Goal: Check status: Check status

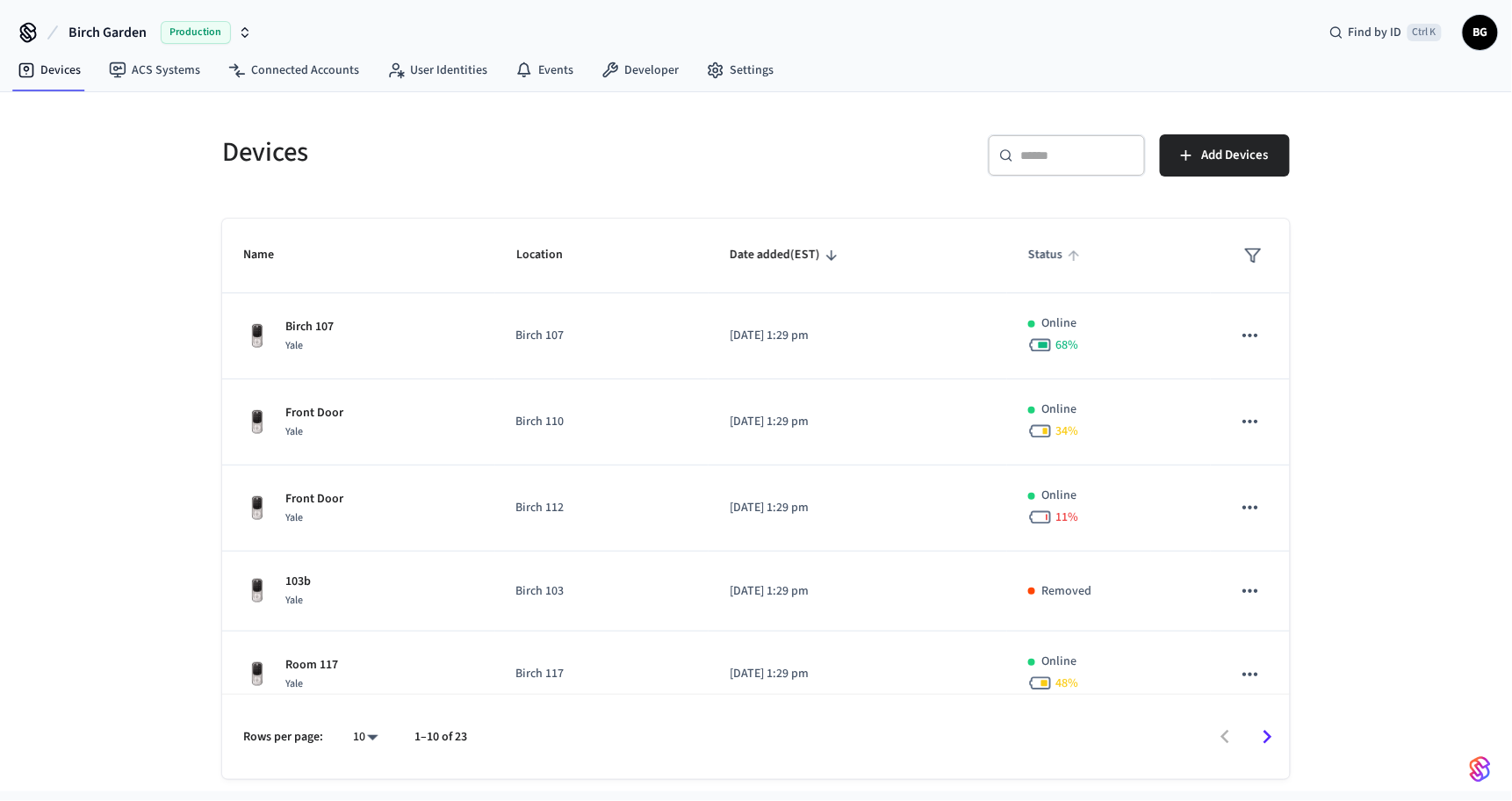
click at [1028, 257] on span "Status" at bounding box center [1056, 255] width 57 height 28
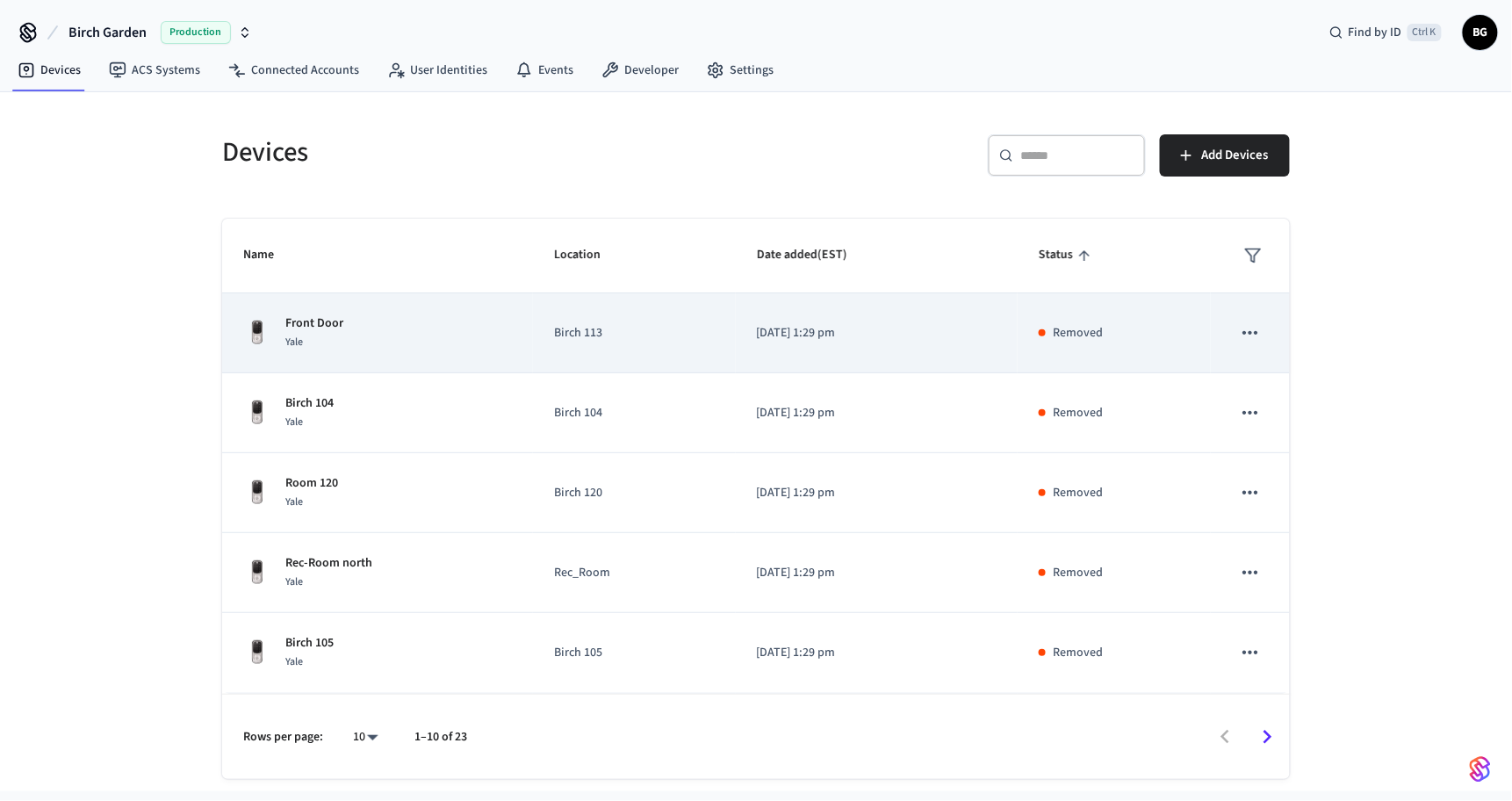
click at [541, 350] on td "Birch 113" at bounding box center [634, 333] width 203 height 80
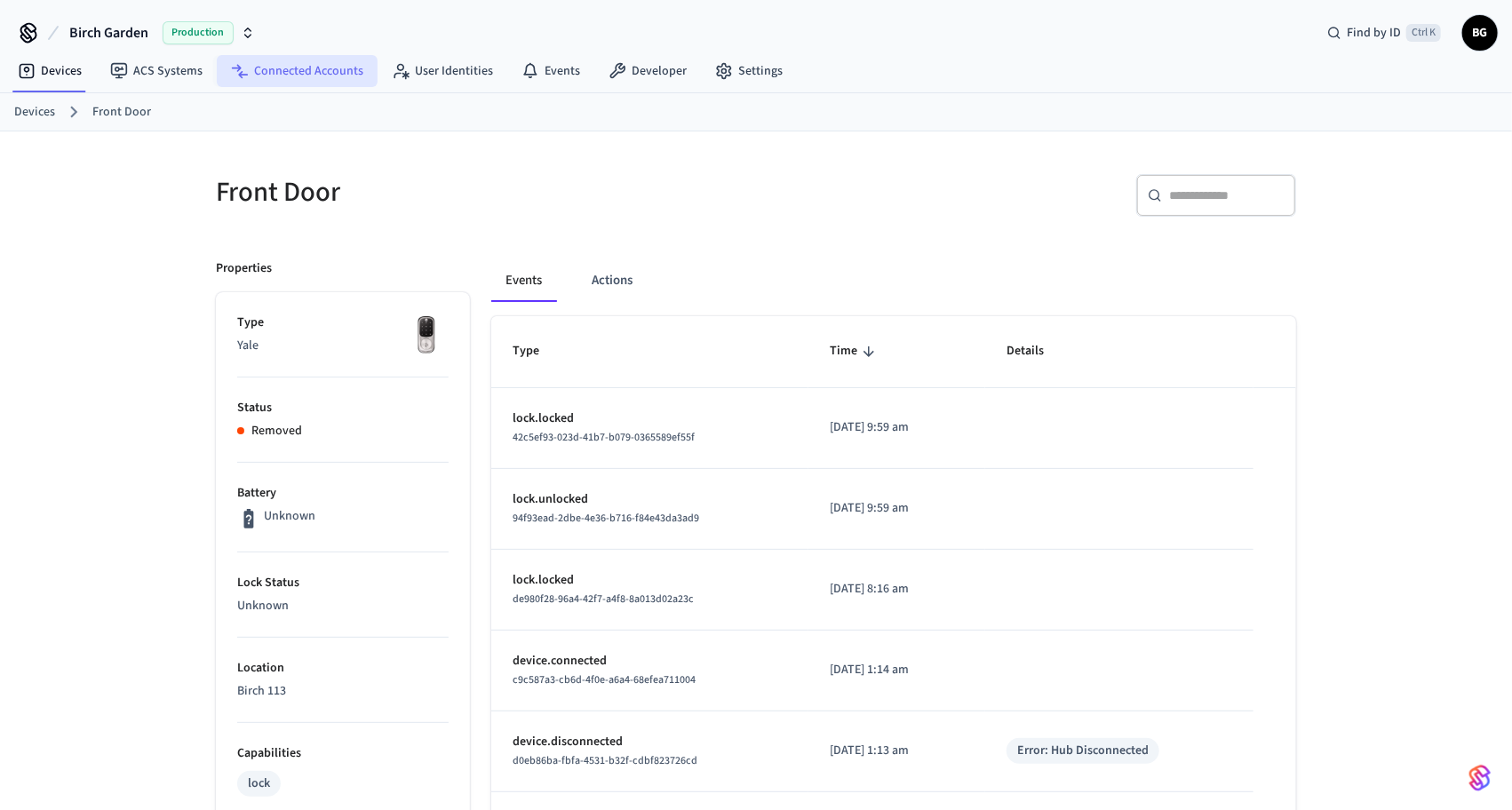
click at [310, 72] on link "Connected Accounts" at bounding box center [297, 70] width 160 height 32
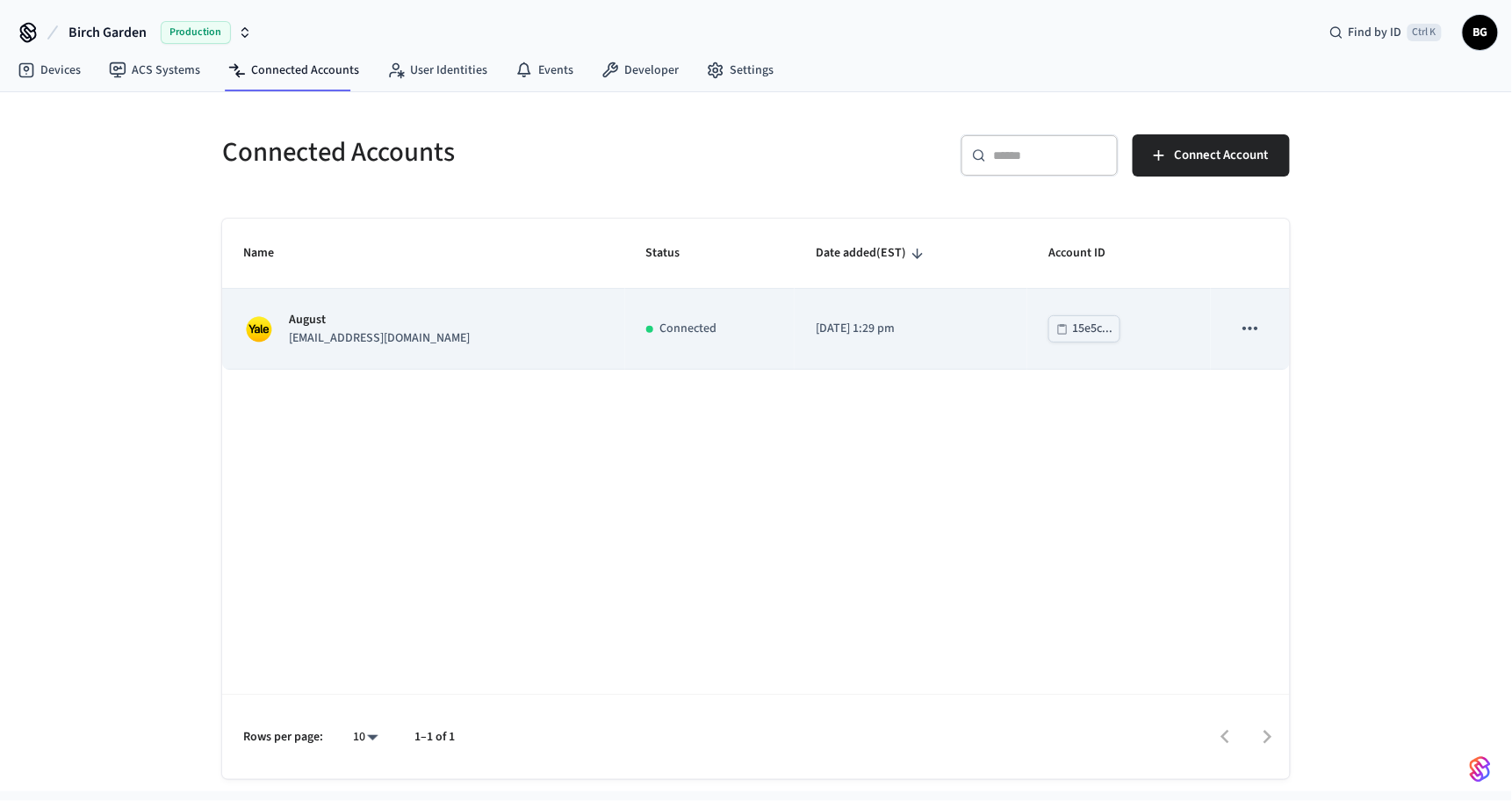
click at [1074, 332] on div "15e5c..." at bounding box center [1092, 329] width 40 height 22
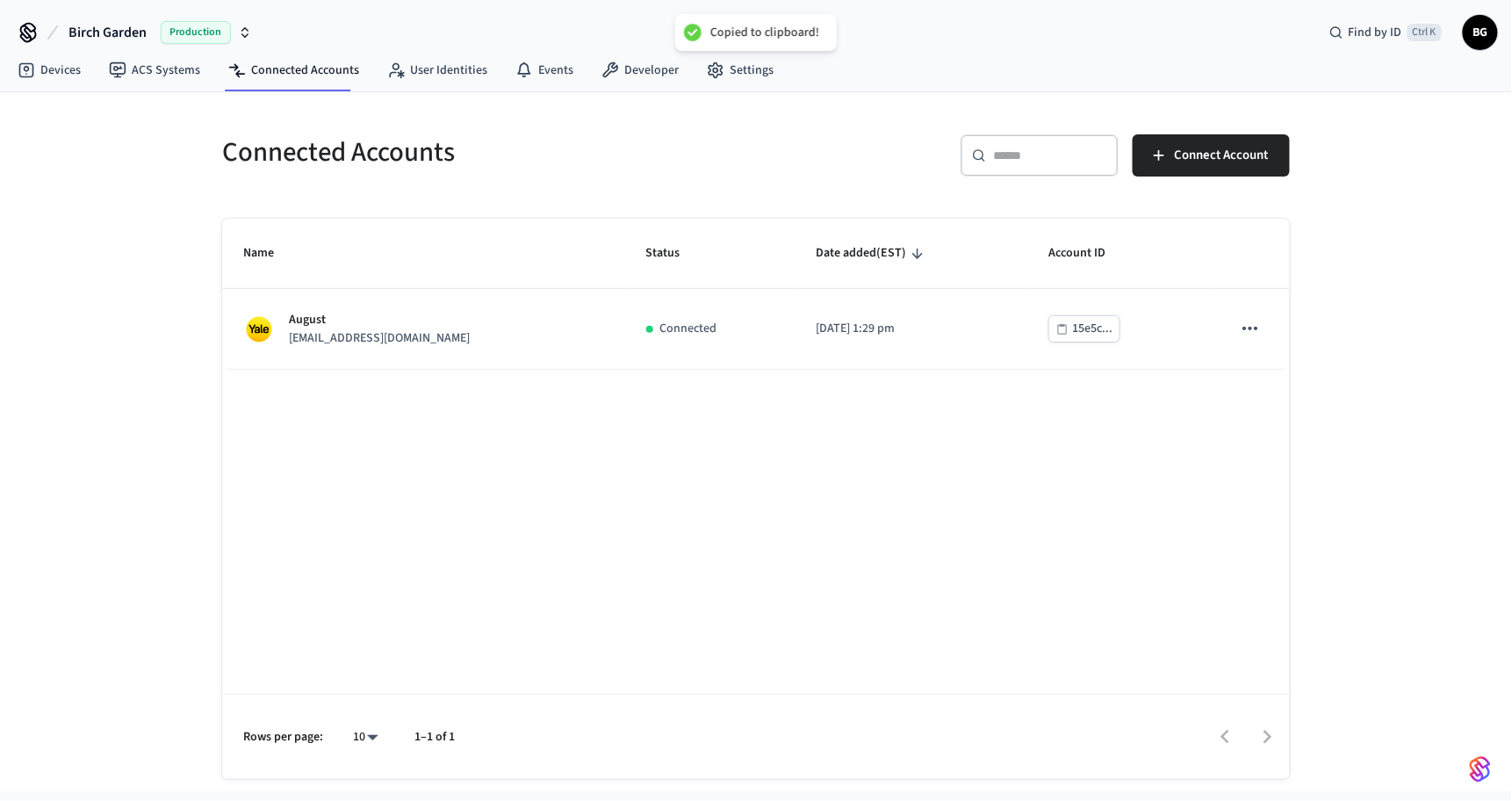
click at [1290, 335] on div "Connected Accounts ​ ​ Connect Account Name Status Date added (EST) Account ID …" at bounding box center [756, 445] width 1095 height 666
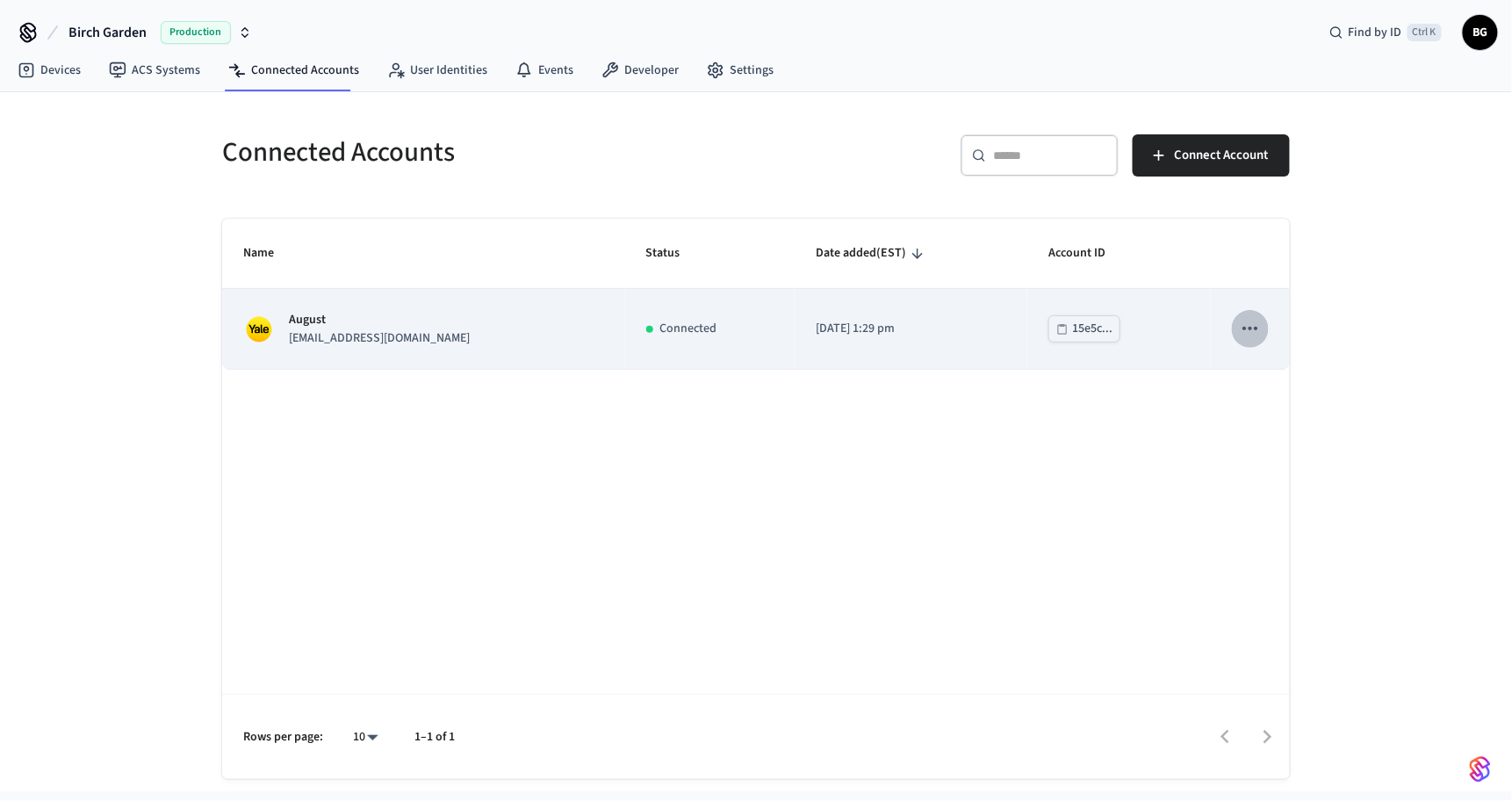
click at [1257, 335] on icon "sticky table" at bounding box center [1250, 329] width 23 height 23
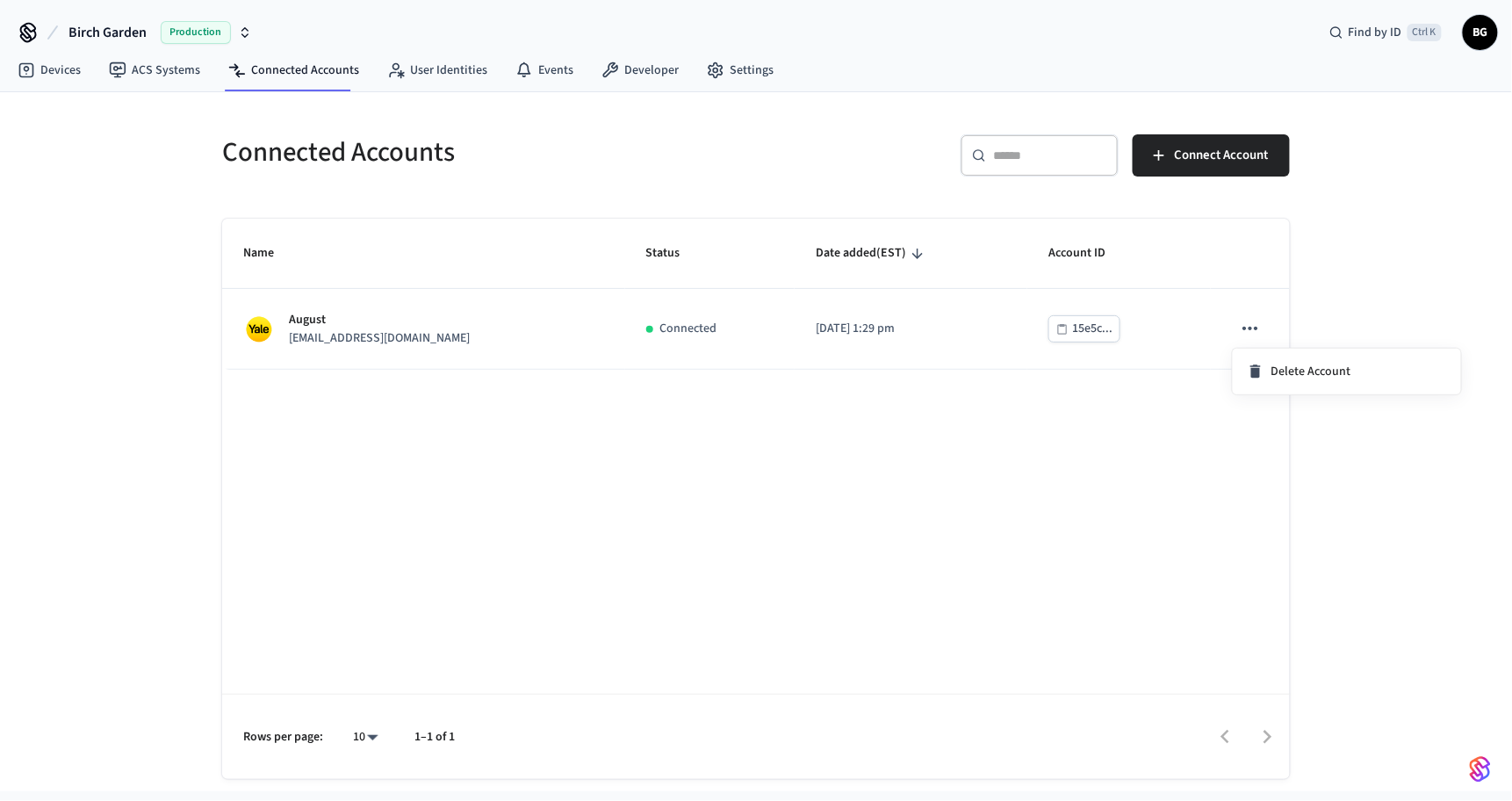
click at [508, 323] on div at bounding box center [756, 400] width 1512 height 801
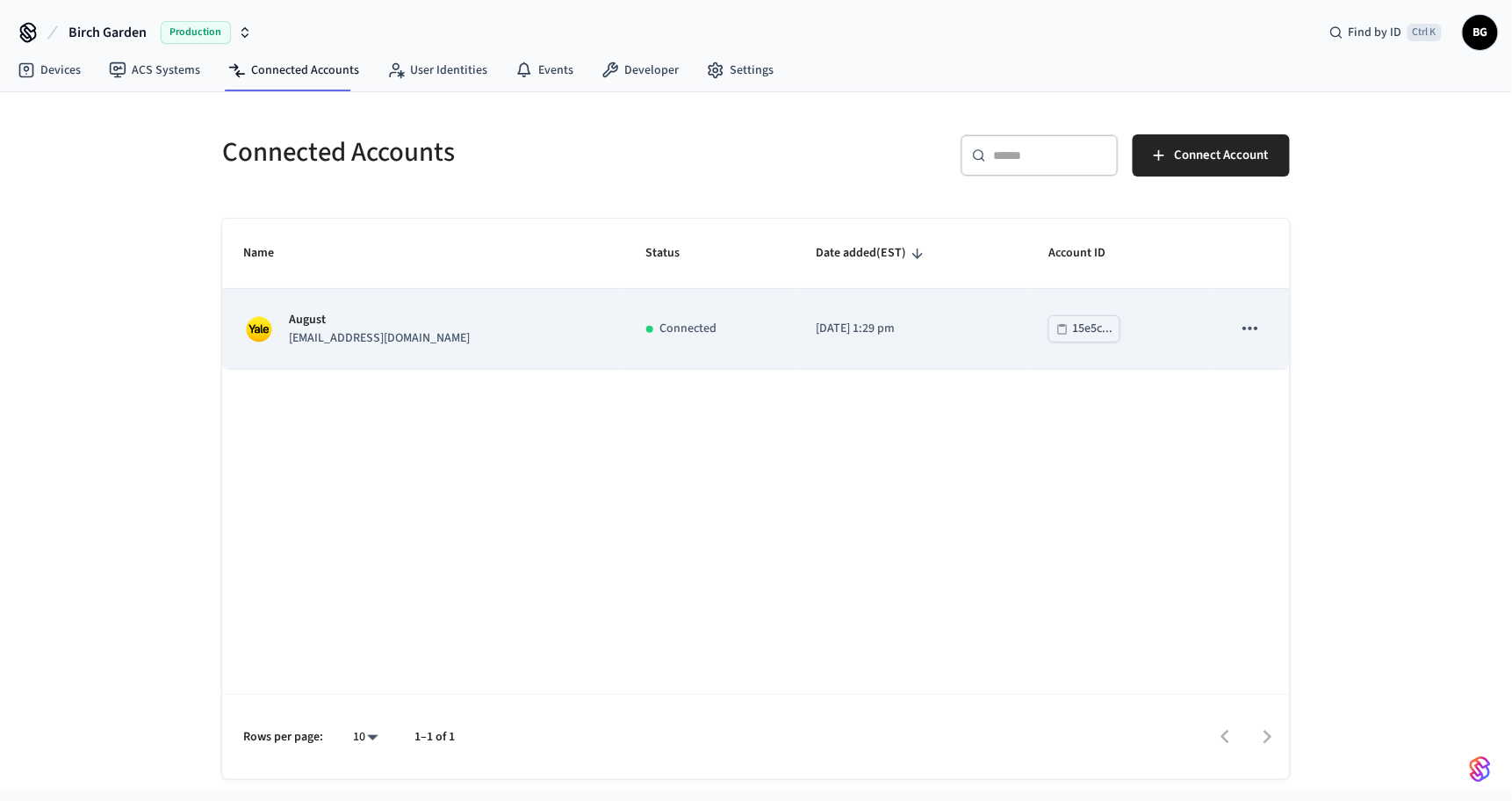
click at [359, 345] on p "[EMAIL_ADDRESS][DOMAIN_NAME]" at bounding box center [378, 339] width 181 height 19
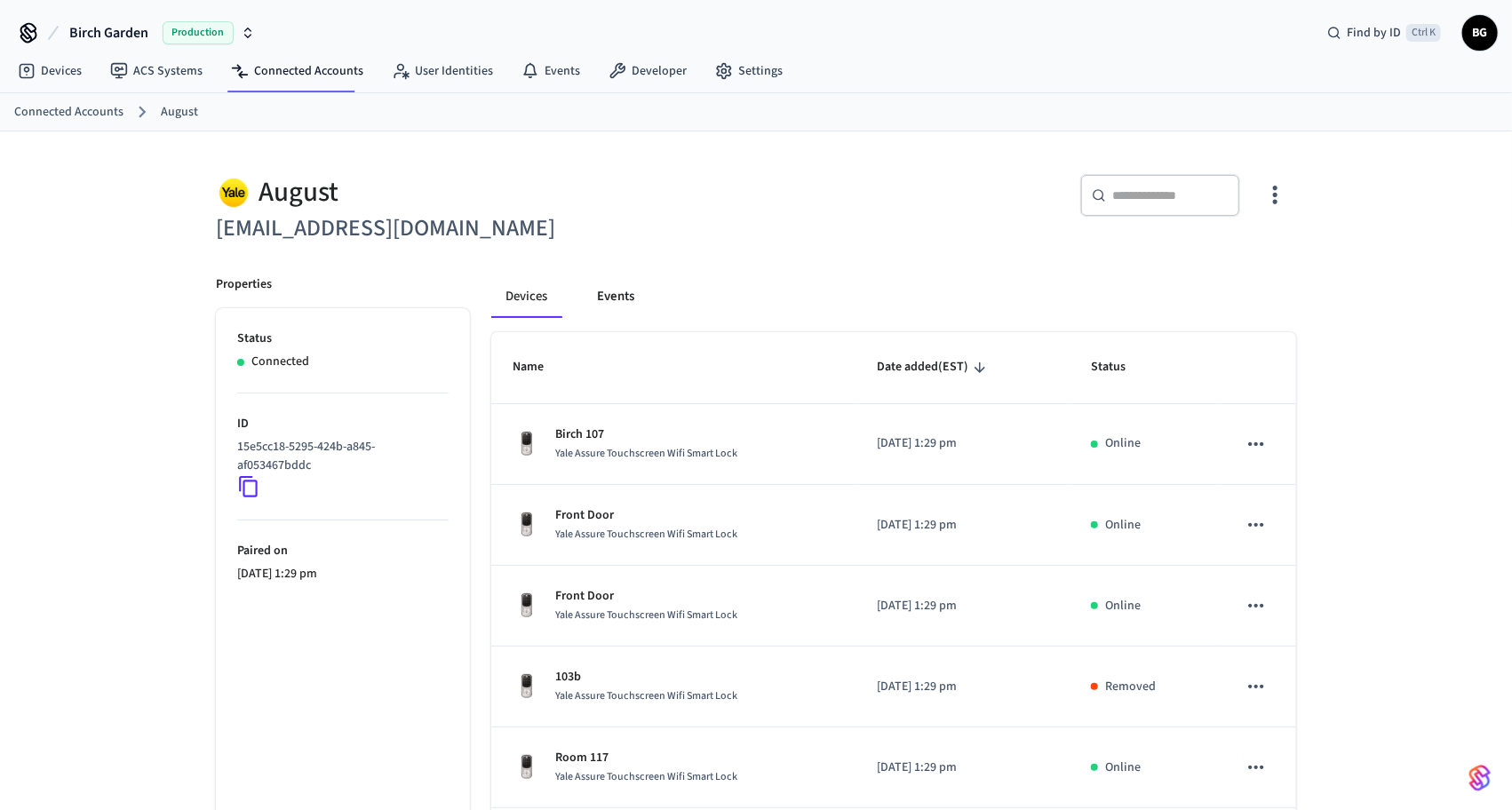
click at [619, 303] on button "Events" at bounding box center [615, 296] width 66 height 42
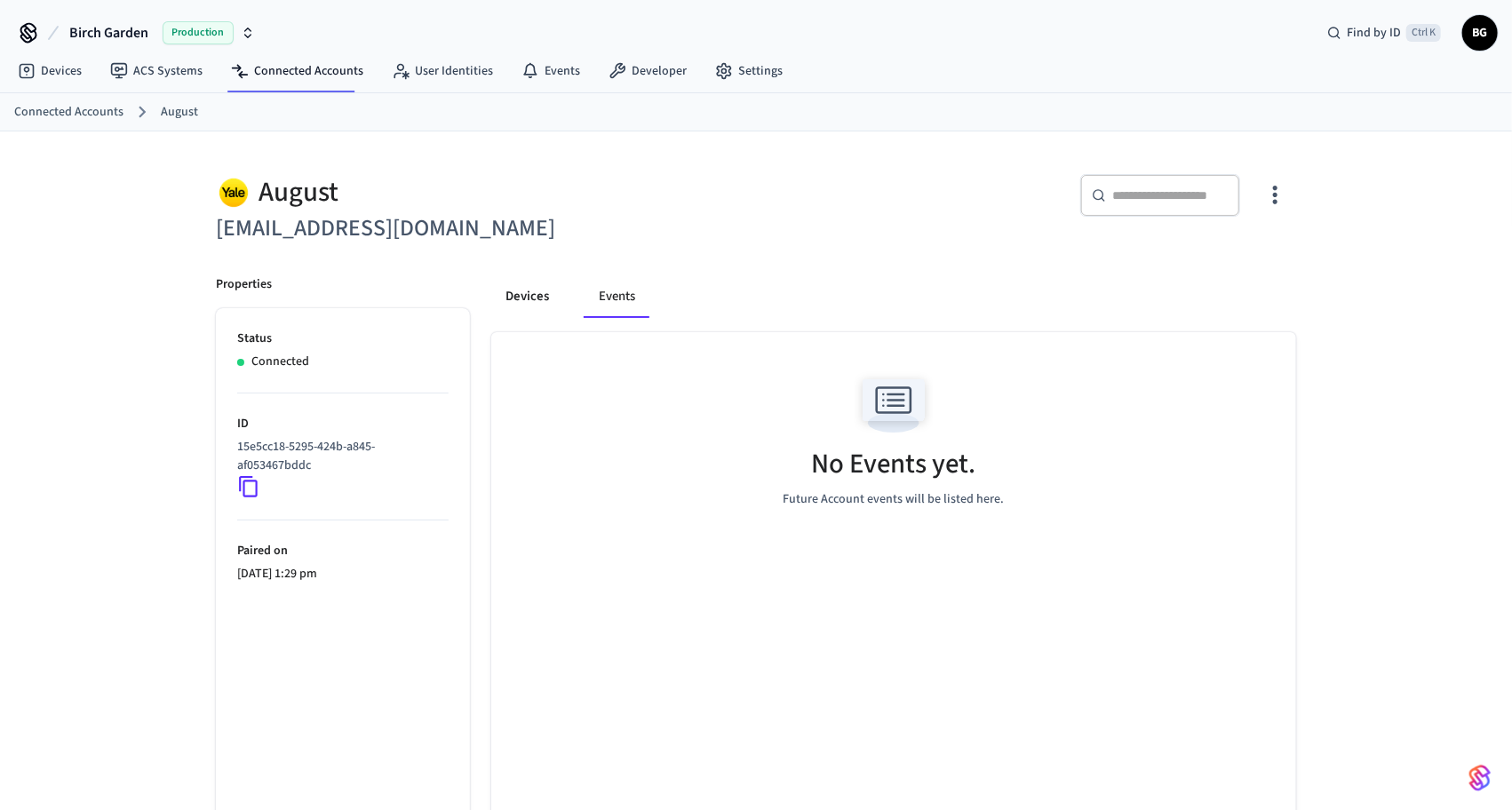
click at [529, 303] on button "Devices" at bounding box center [527, 296] width 72 height 42
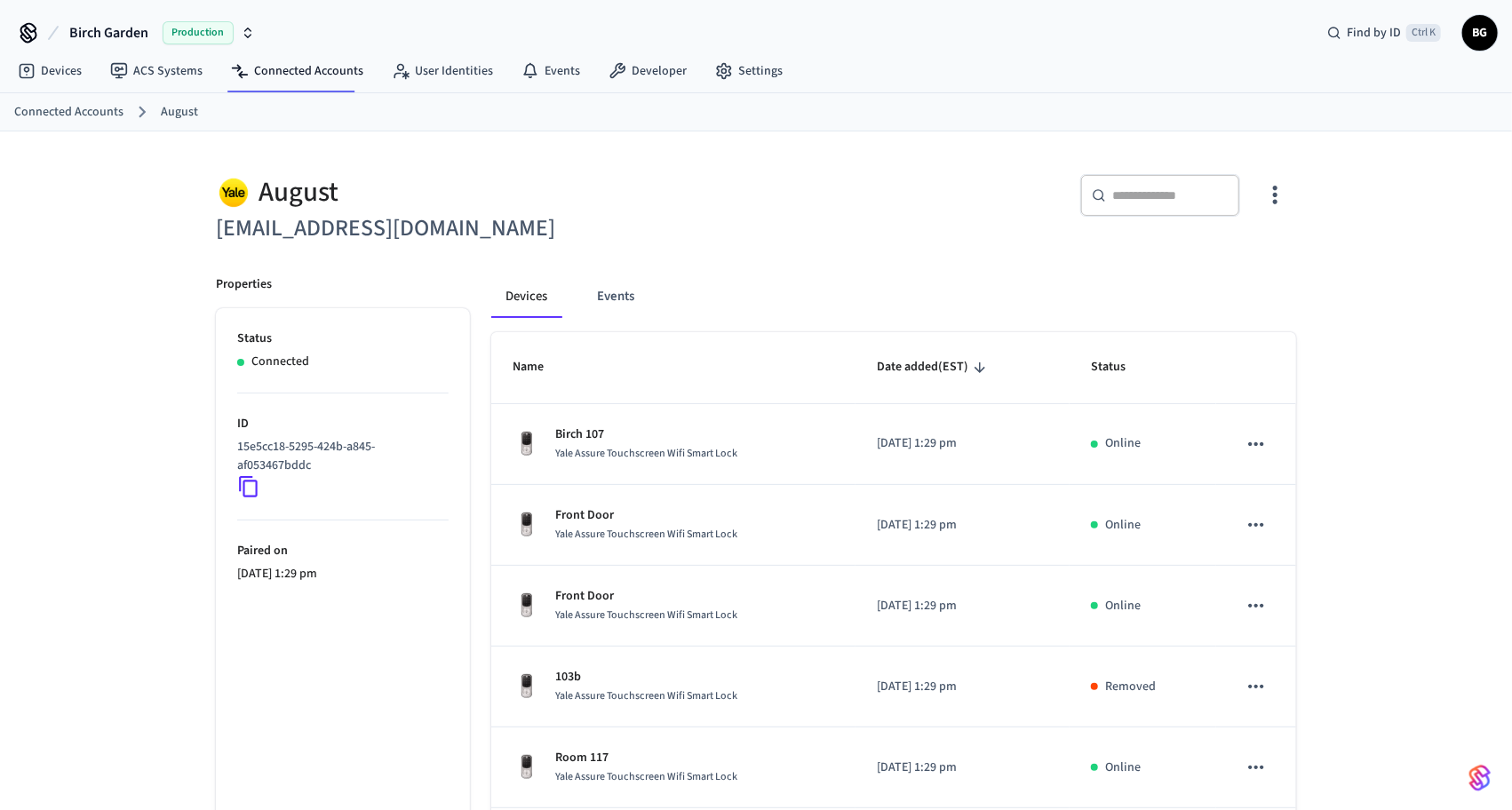
click at [112, 333] on div "August [EMAIL_ADDRESS][DOMAIN_NAME] ​ ​ Properties Status Connected ID 15e5cc18…" at bounding box center [756, 715] width 1512 height 1168
click at [168, 438] on div "August [EMAIL_ADDRESS][DOMAIN_NAME] ​ ​ Properties Status Connected ID 15e5cc18…" at bounding box center [756, 715] width 1512 height 1168
click at [77, 76] on link "Devices" at bounding box center [50, 70] width 93 height 32
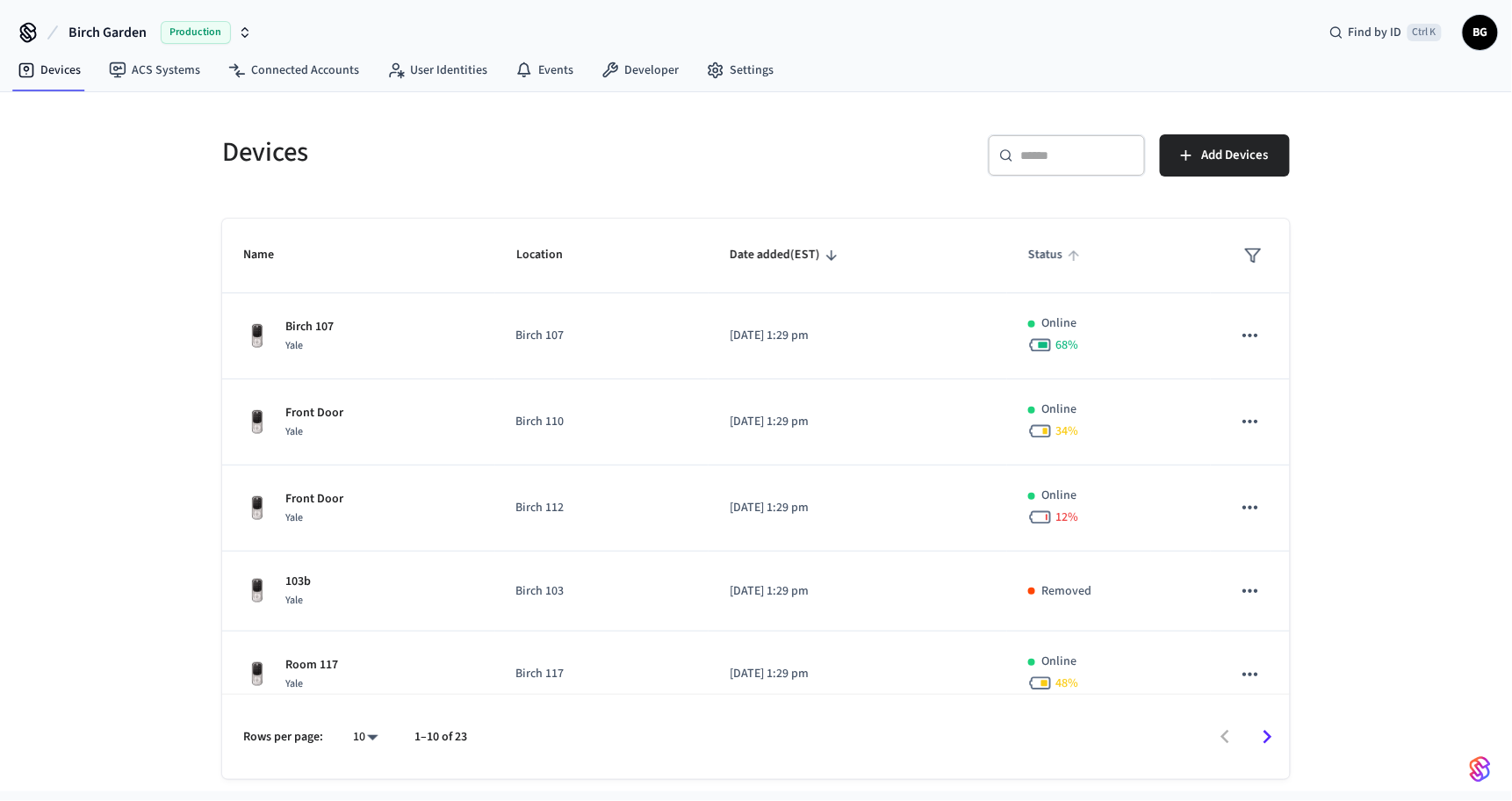
click at [1036, 257] on span "Status" at bounding box center [1056, 255] width 57 height 28
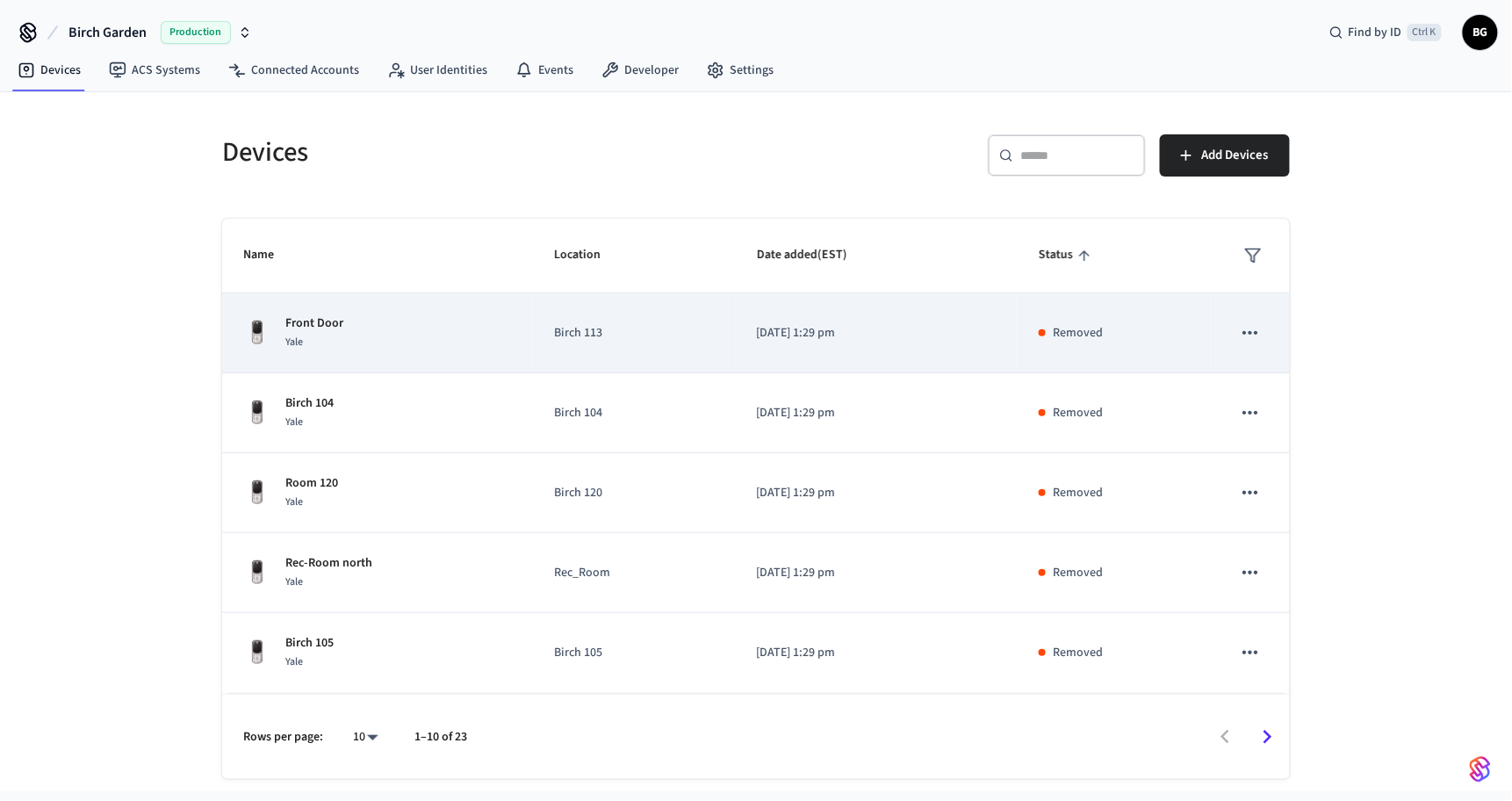
click at [439, 331] on div "Front Door Yale" at bounding box center [378, 332] width 269 height 37
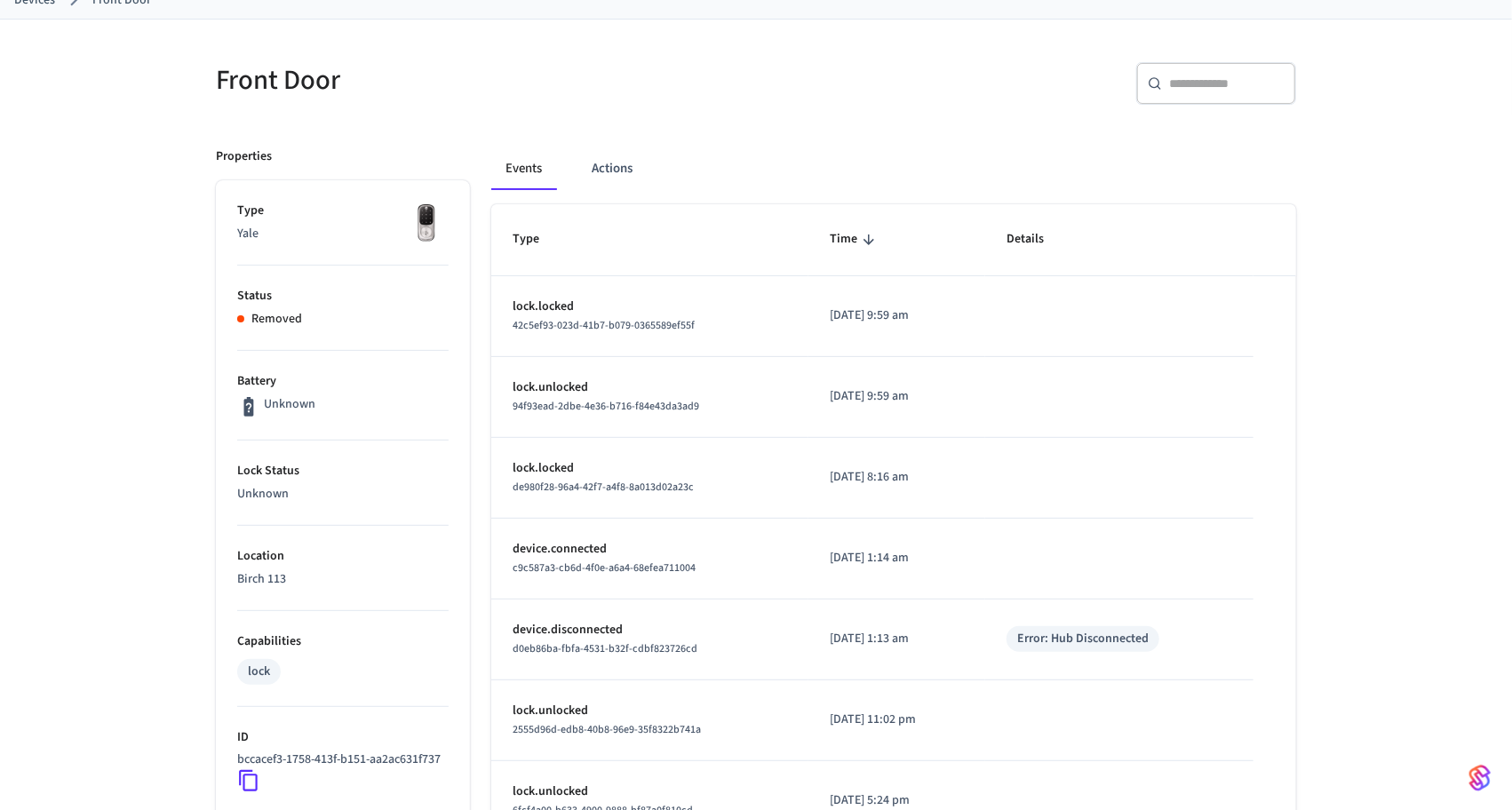
scroll to position [118, 0]
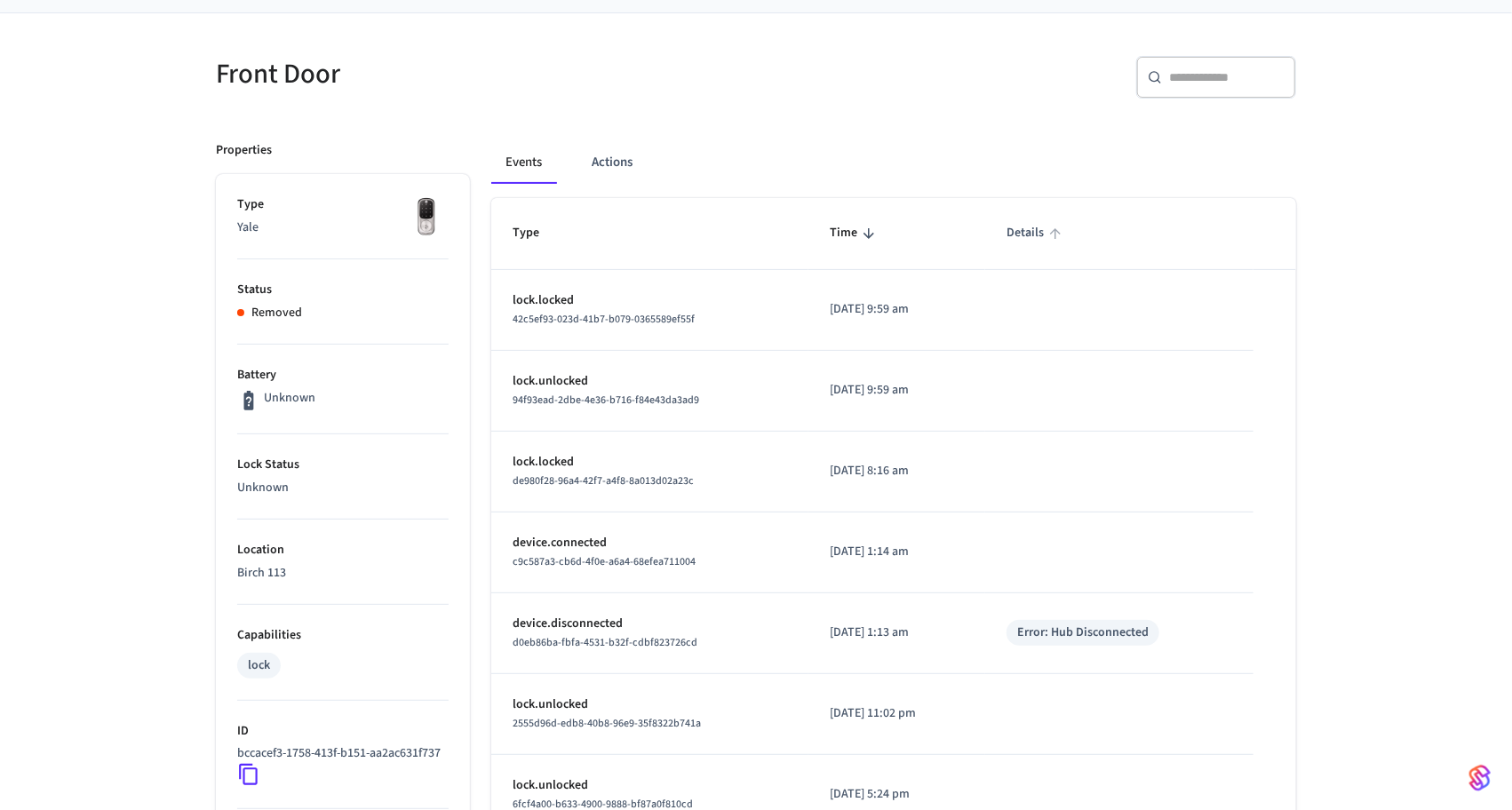
click at [1030, 242] on span "Details" at bounding box center [1036, 232] width 60 height 28
click at [358, 409] on div "Unknown" at bounding box center [342, 401] width 212 height 23
click at [296, 404] on p "Unknown" at bounding box center [289, 398] width 51 height 19
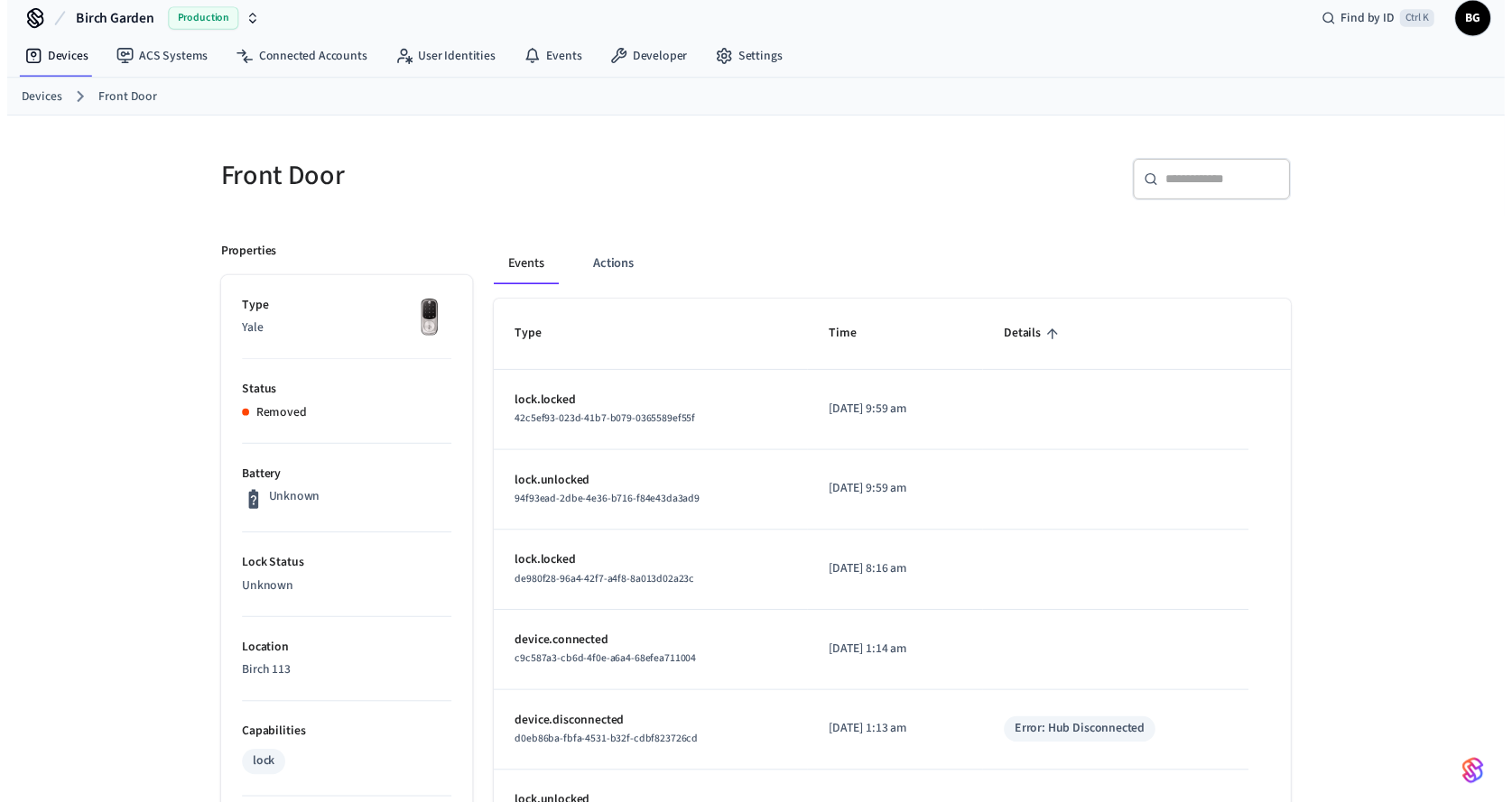
scroll to position [0, 0]
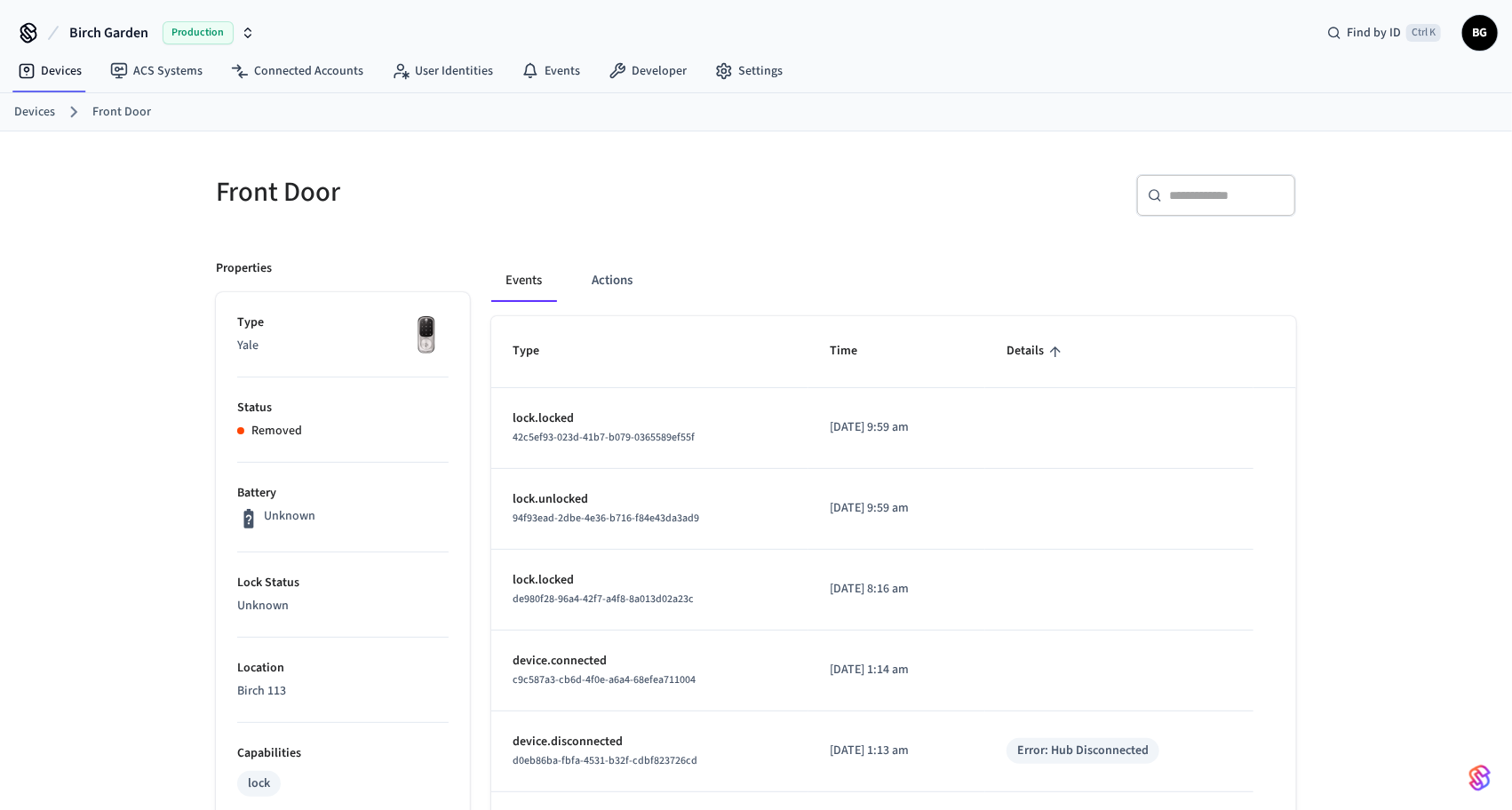
click at [668, 155] on div "Front Door ​ ​ Properties Type Yale Status Removed Battery Unknown Lock Status …" at bounding box center [756, 708] width 1137 height 1154
click at [100, 366] on div "Front Door ​ ​ Properties Type Yale Status Removed Battery Unknown Lock Status …" at bounding box center [756, 708] width 1512 height 1154
